Goal: Information Seeking & Learning: Check status

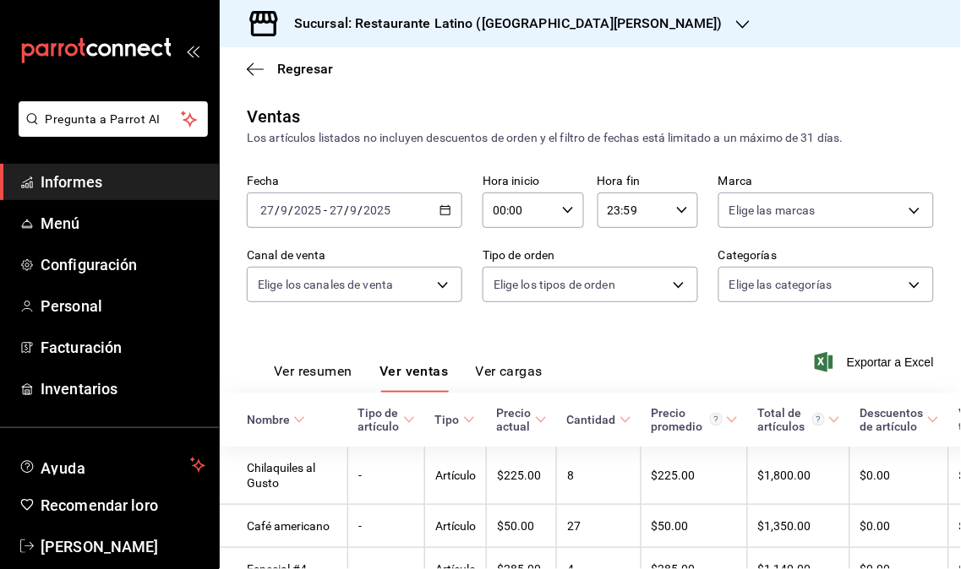
click at [102, 187] on span "Informes" at bounding box center [123, 182] width 165 height 23
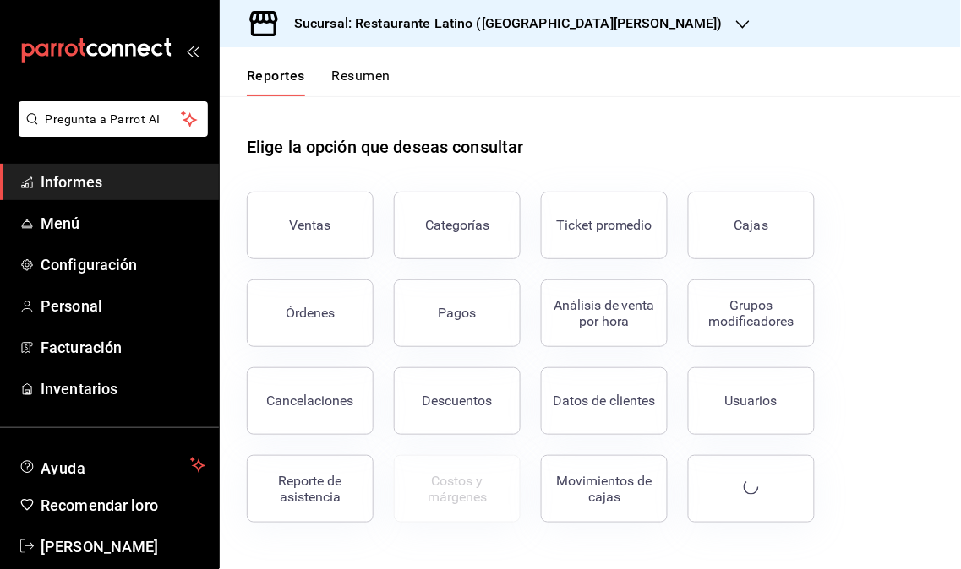
click at [52, 179] on font "Informes" at bounding box center [72, 182] width 62 height 18
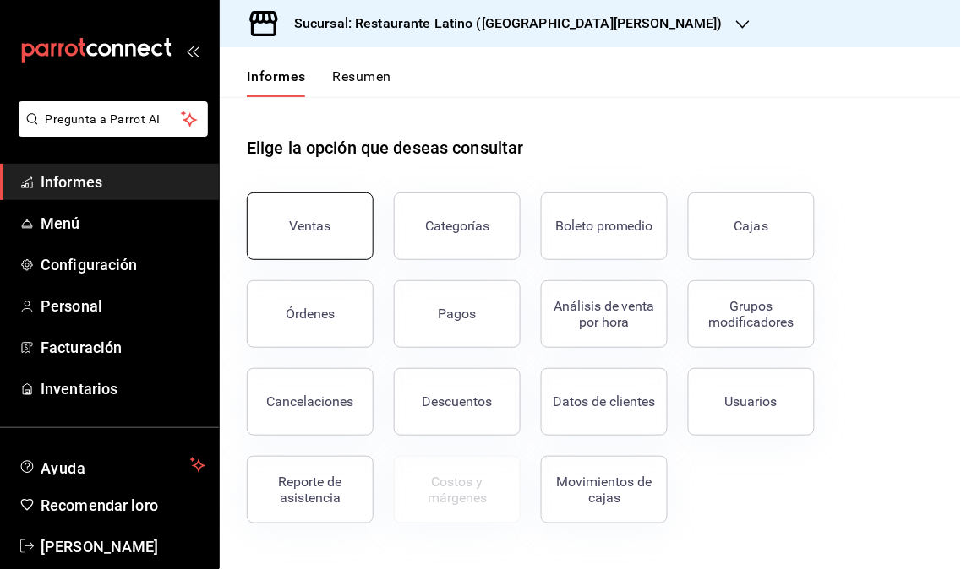
click at [319, 231] on font "Ventas" at bounding box center [310, 226] width 41 height 16
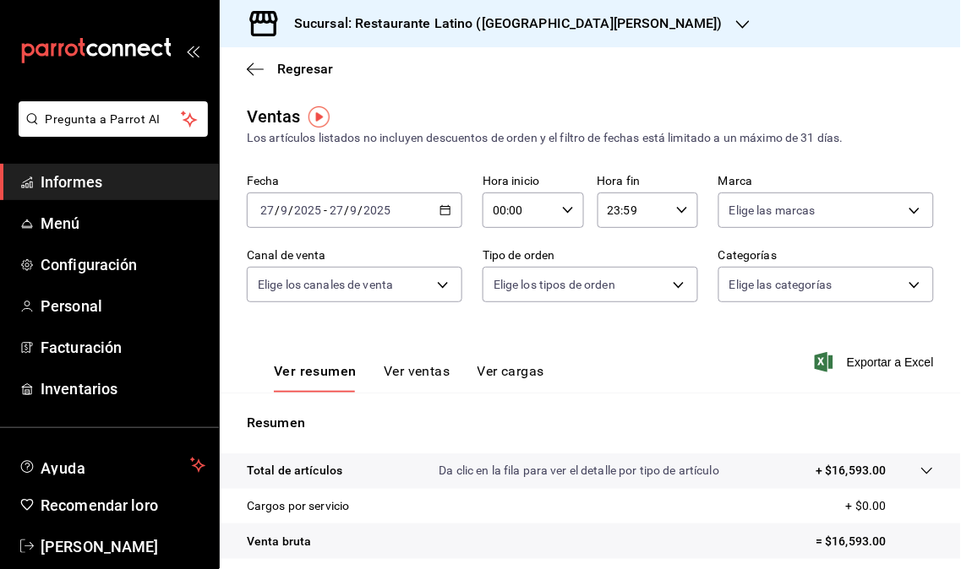
click at [604, 25] on div "Sucursal: Restaurante Latino ([GEOGRAPHIC_DATA][PERSON_NAME])" at bounding box center [494, 23] width 523 height 47
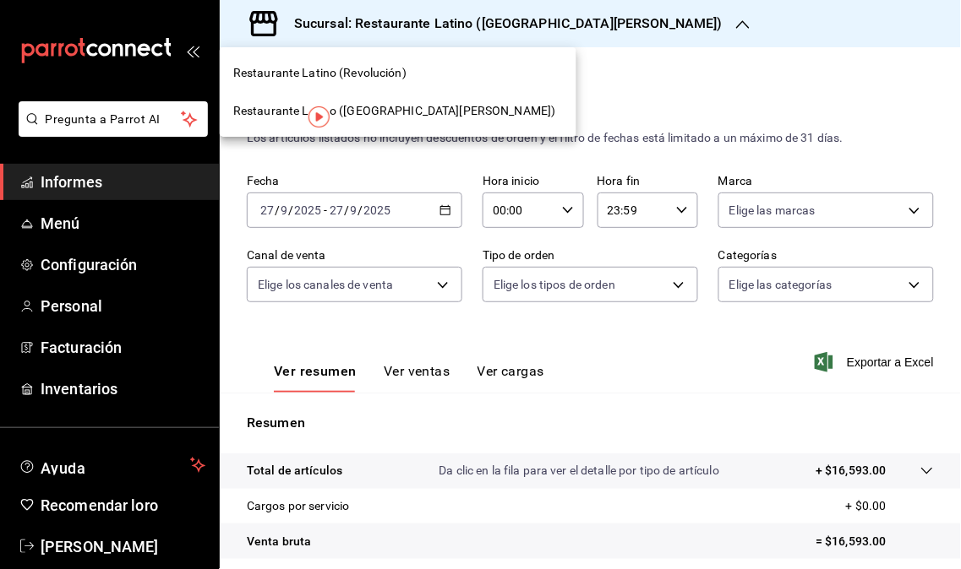
click at [404, 69] on div "Restaurante Latino (Revolución)" at bounding box center [397, 73] width 329 height 18
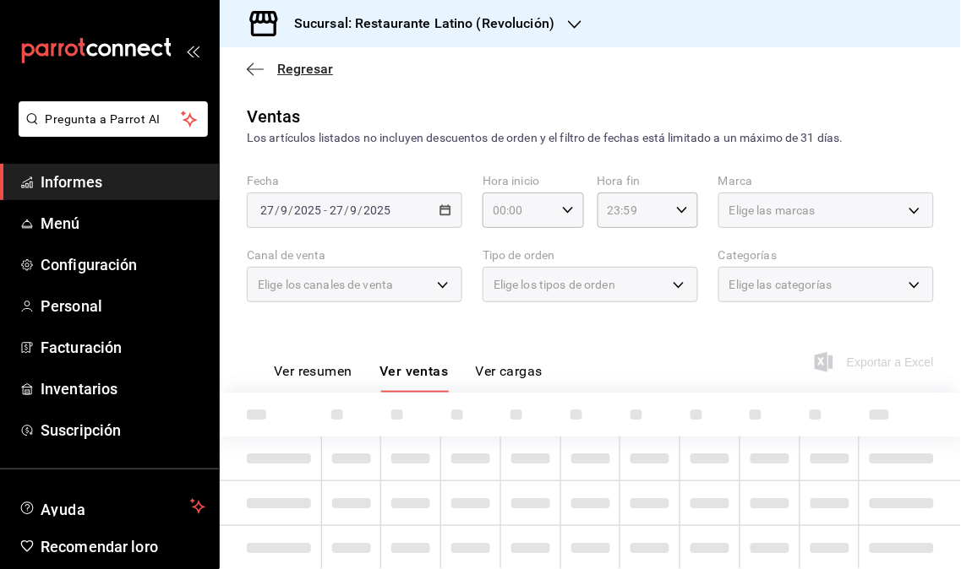
click at [277, 66] on font "Regresar" at bounding box center [305, 69] width 56 height 16
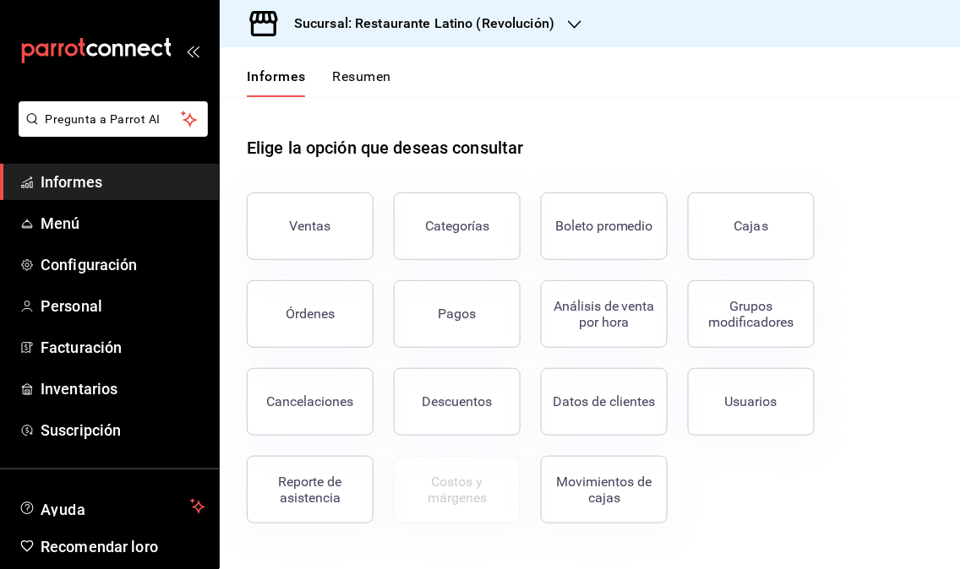
click at [568, 23] on icon "button" at bounding box center [575, 25] width 14 height 14
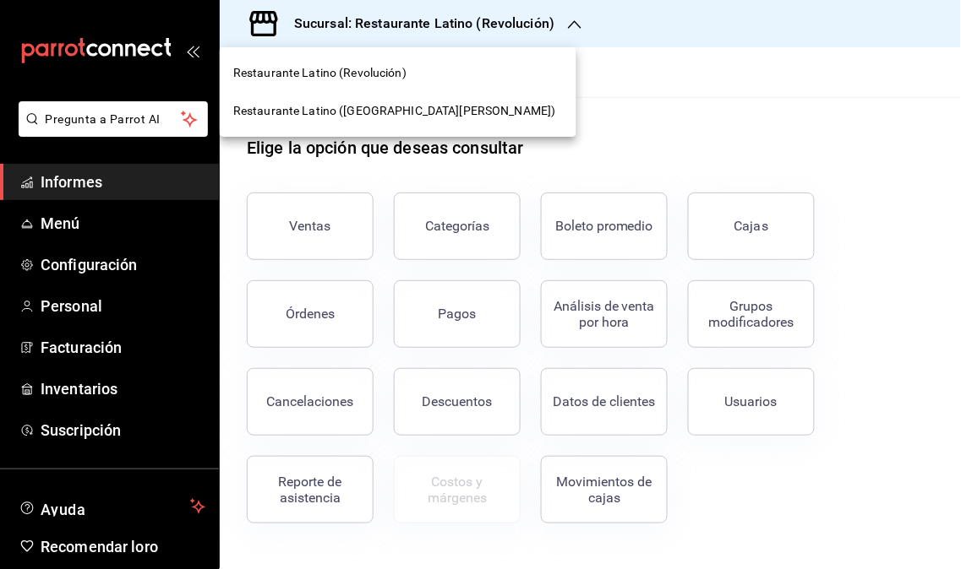
click at [372, 125] on div "Restaurante Latino ([GEOGRAPHIC_DATA][PERSON_NAME])" at bounding box center [398, 111] width 357 height 38
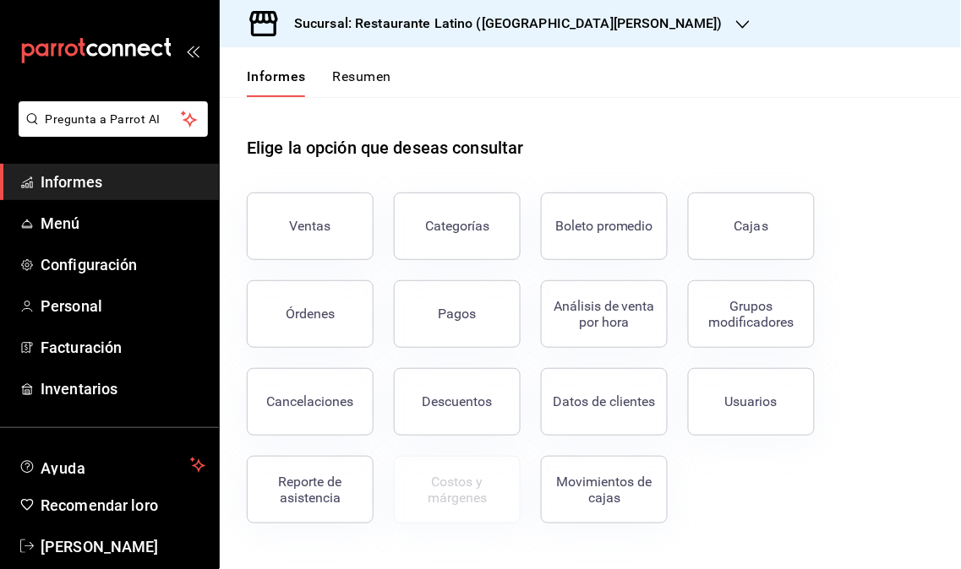
click at [736, 19] on icon "button" at bounding box center [743, 25] width 14 height 14
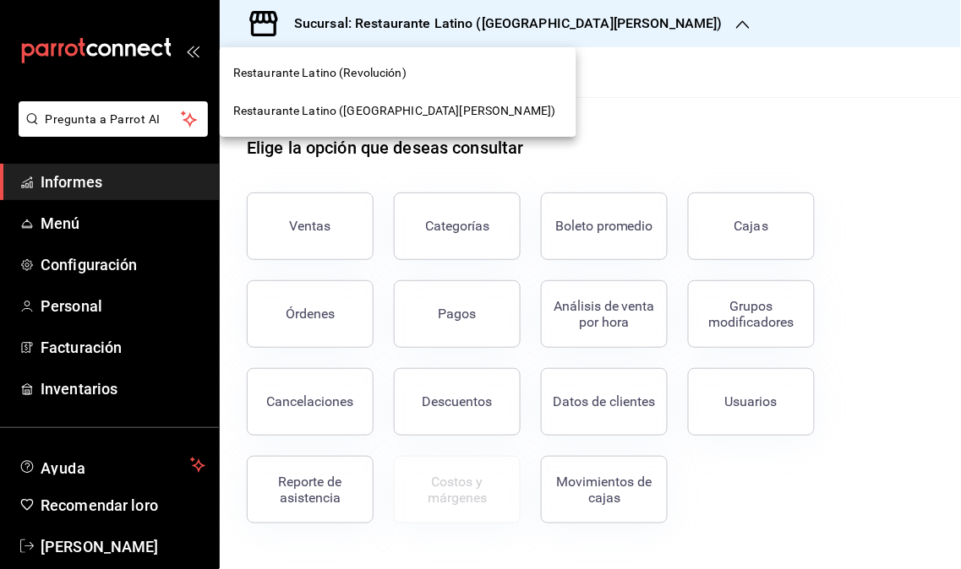
click at [402, 62] on div "Restaurante Latino (Revolución)" at bounding box center [398, 73] width 357 height 38
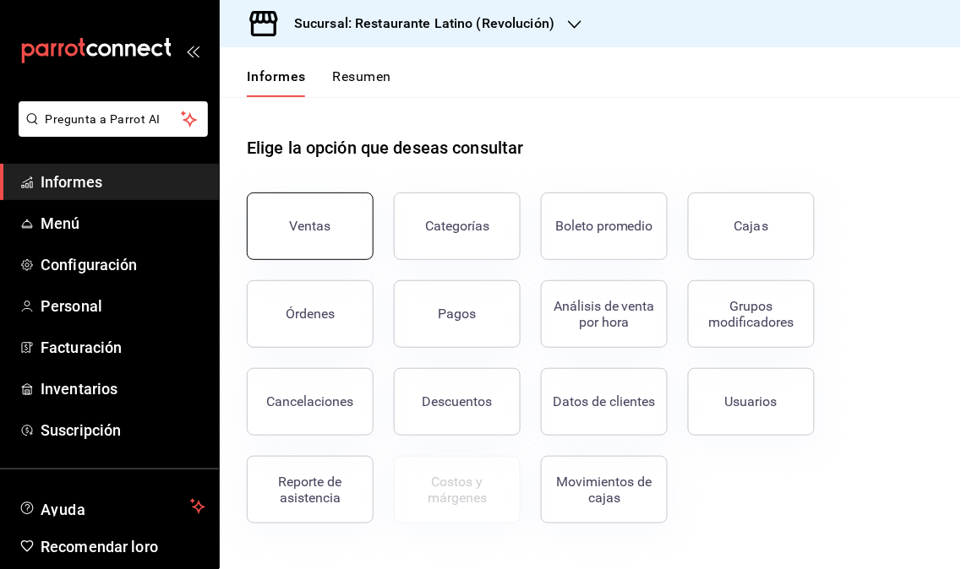
click at [297, 206] on button "Ventas" at bounding box center [310, 227] width 127 height 68
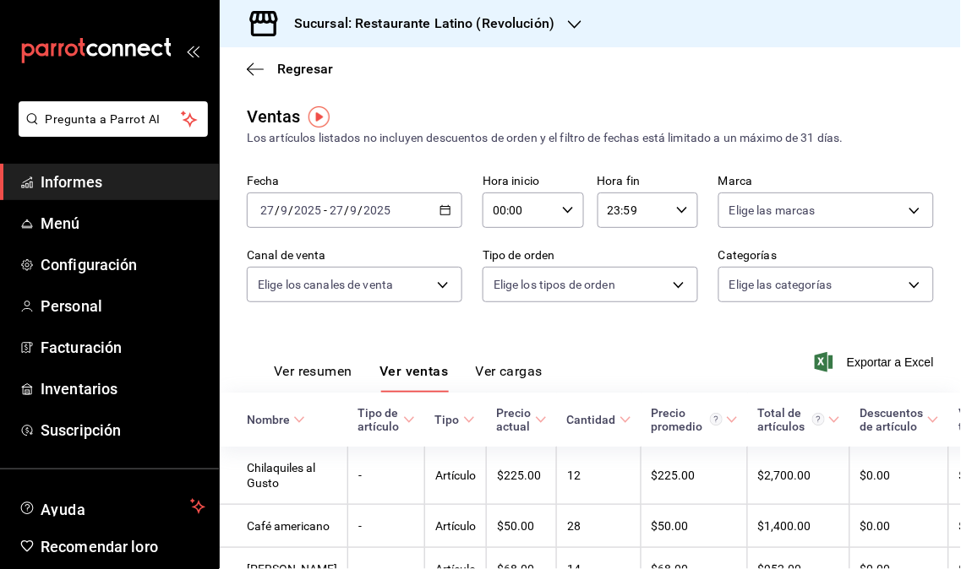
click at [52, 165] on link "Informes" at bounding box center [109, 182] width 219 height 36
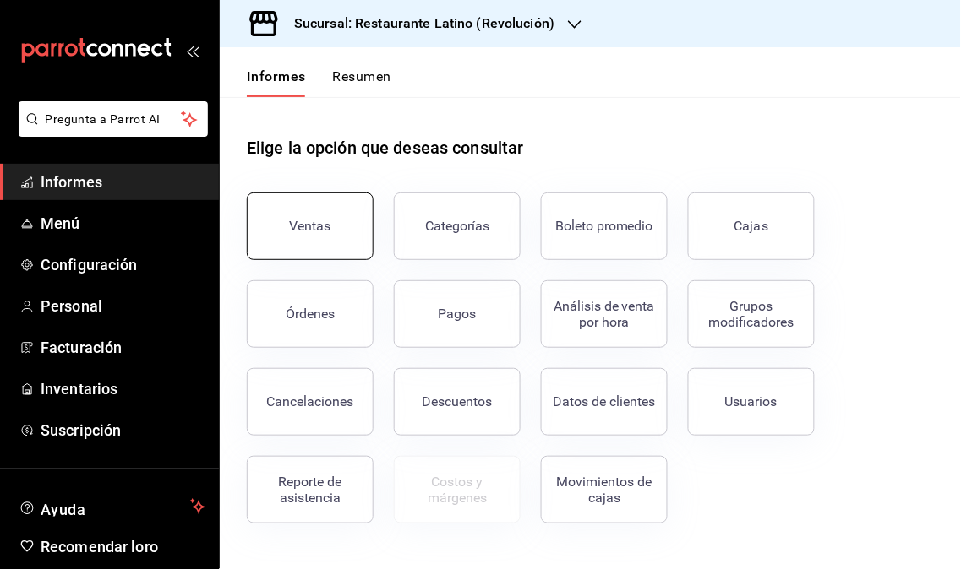
click at [310, 248] on button "Ventas" at bounding box center [310, 227] width 127 height 68
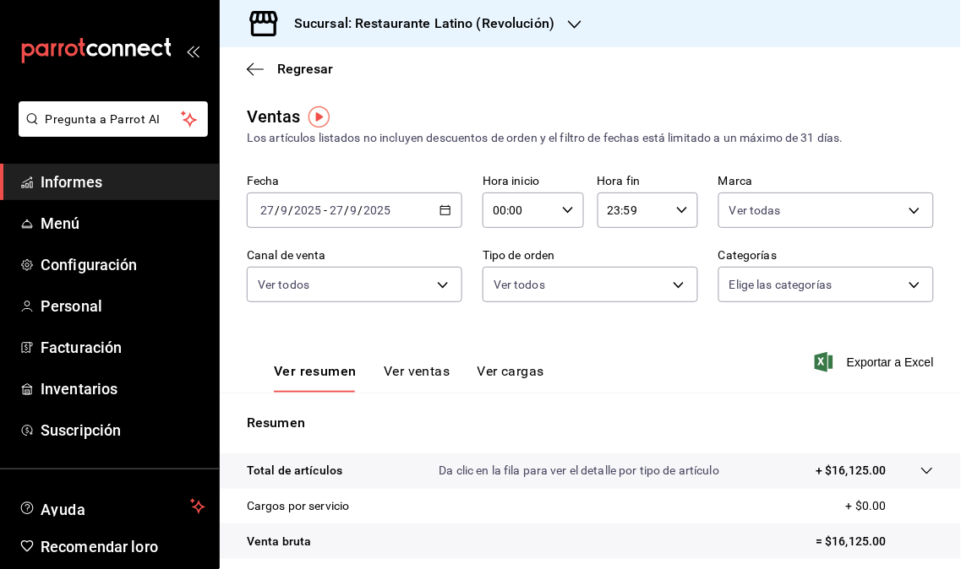
click at [556, 38] on div "Sucursal: Restaurante Latino (Revolución)" at bounding box center [410, 23] width 355 height 47
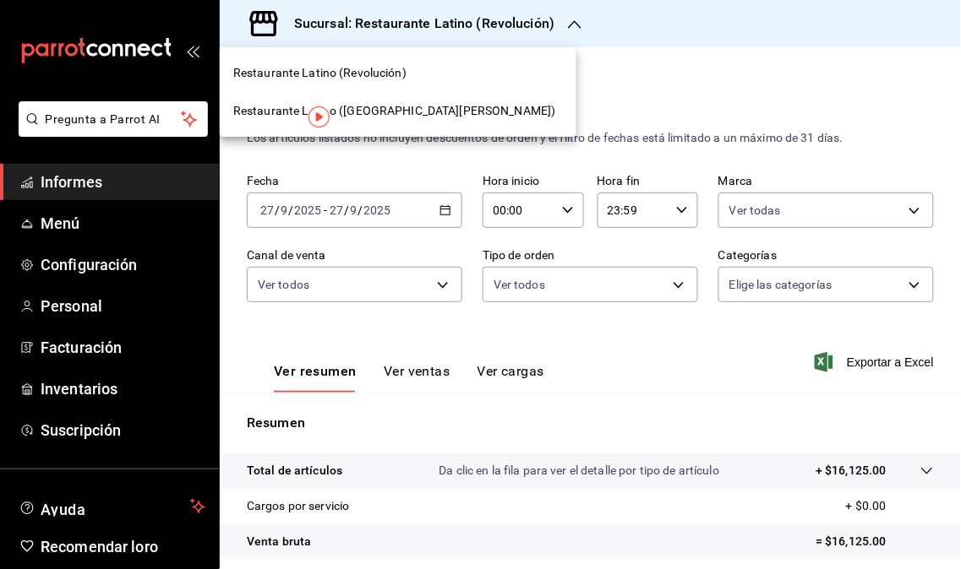
click at [406, 104] on font "Restaurante Latino ([GEOGRAPHIC_DATA][PERSON_NAME])" at bounding box center [394, 111] width 323 height 14
